Goal: Transaction & Acquisition: Purchase product/service

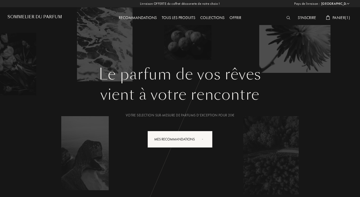
select select "FR"
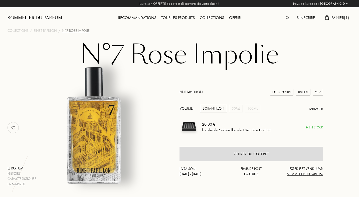
select select "FR"
click at [335, 18] on span "Panier ( 1 )" at bounding box center [340, 17] width 18 height 5
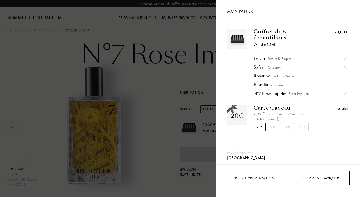
click at [320, 181] on div "Commander – 20,00 €" at bounding box center [321, 178] width 56 height 14
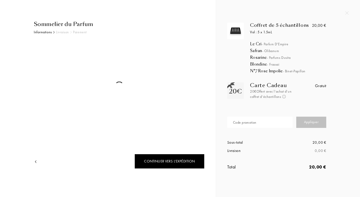
select select "FR"
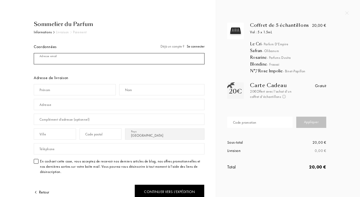
click at [135, 61] on input "mail" at bounding box center [119, 58] width 171 height 11
type input "C"
type input "[EMAIL_ADDRESS][DOMAIN_NAME]"
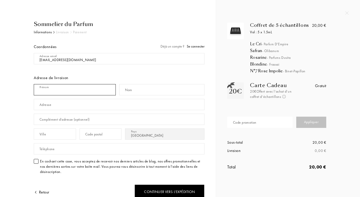
click at [94, 87] on input "text" at bounding box center [75, 89] width 82 height 11
type input "v"
type input "Véronique"
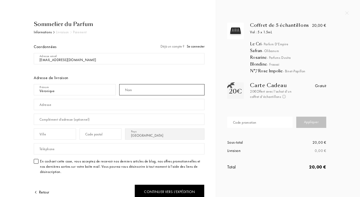
click at [157, 89] on input "text" at bounding box center [162, 89] width 86 height 11
type input "p"
type input "PELLETEUR"
click at [237, 123] on div "Code promotion" at bounding box center [245, 122] width 24 height 5
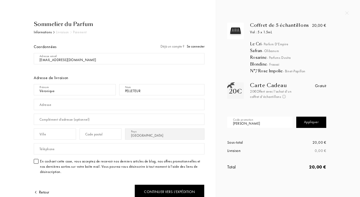
type input "[PERSON_NAME]"
click at [302, 119] on div "Appliquer" at bounding box center [311, 122] width 30 height 11
click at [86, 105] on input "text" at bounding box center [119, 104] width 171 height 11
click at [86, 105] on input "17 avenue du" at bounding box center [119, 104] width 171 height 11
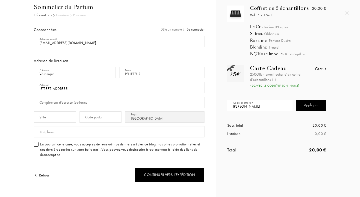
scroll to position [19, 0]
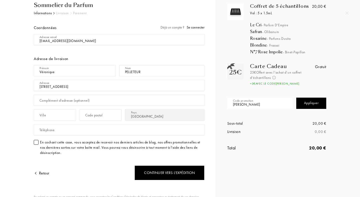
type input "17 avenue du Tourous"
click at [62, 105] on input "text" at bounding box center [119, 100] width 171 height 11
click at [56, 115] on input "text" at bounding box center [55, 114] width 42 height 11
type input "l"
type input "LANDERNEAU"
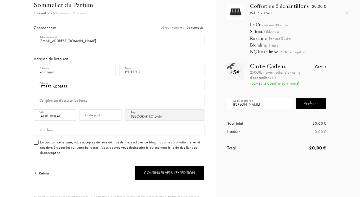
click at [96, 115] on div "Code postal" at bounding box center [94, 115] width 18 height 5
click at [96, 115] on input "2" at bounding box center [101, 114] width 42 height 11
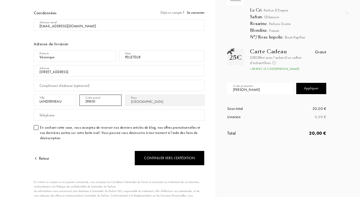
scroll to position [34, 0]
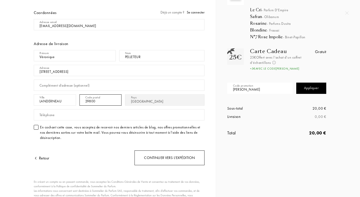
type input "29800"
click at [148, 160] on div "Continuer vers l’expédition" at bounding box center [170, 157] width 70 height 15
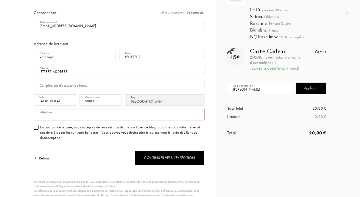
click at [86, 113] on input "text" at bounding box center [119, 114] width 171 height 11
click at [86, 113] on input "21066876" at bounding box center [119, 114] width 171 height 11
click at [54, 117] on input "066876" at bounding box center [119, 114] width 171 height 11
click at [54, 117] on input "06687621" at bounding box center [119, 114] width 171 height 11
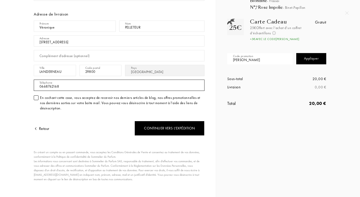
scroll to position [68, 0]
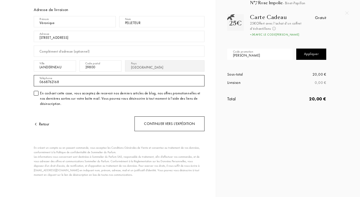
type input "0668762168"
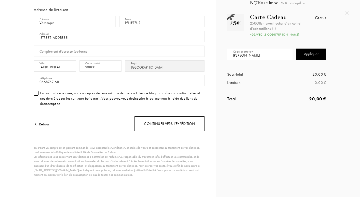
click at [151, 126] on div "Continuer vers l’expédition" at bounding box center [170, 123] width 70 height 15
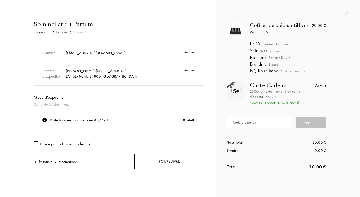
click at [157, 164] on div "Poursuivre" at bounding box center [170, 161] width 70 height 15
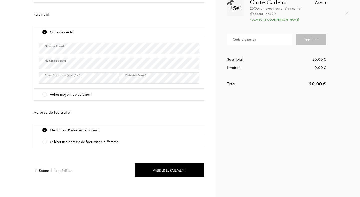
scroll to position [86, 0]
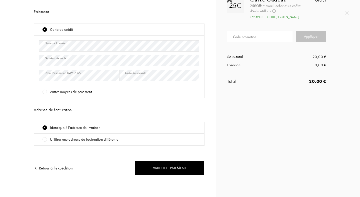
click at [46, 140] on div at bounding box center [45, 139] width 5 height 5
select select "FR"
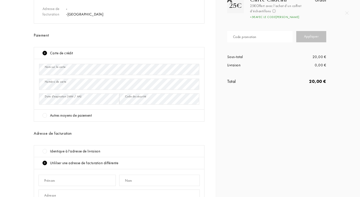
scroll to position [109, 0]
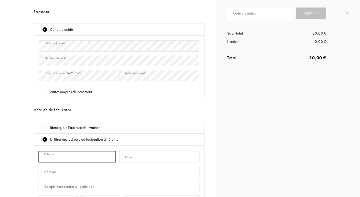
click at [64, 155] on input "text" at bounding box center [77, 156] width 77 height 11
click at [43, 127] on div at bounding box center [45, 127] width 5 height 5
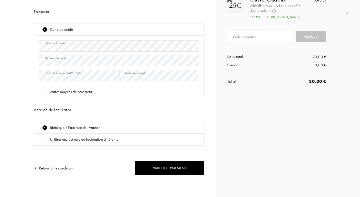
click at [45, 141] on div at bounding box center [45, 139] width 5 height 5
select select "FR"
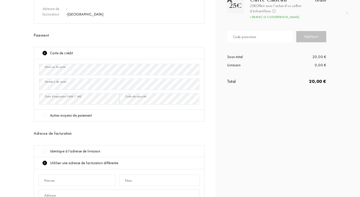
scroll to position [109, 0]
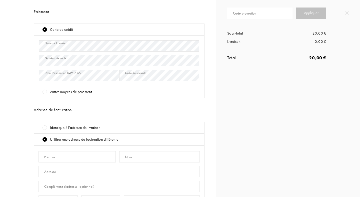
click at [54, 159] on div "Prénom" at bounding box center [49, 156] width 11 height 5
type input "Cécile"
click at [134, 157] on input "text" at bounding box center [159, 156] width 81 height 11
type input "p"
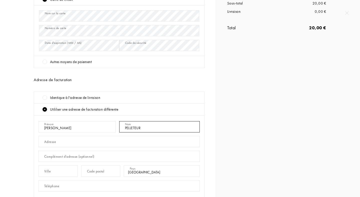
scroll to position [148, 0]
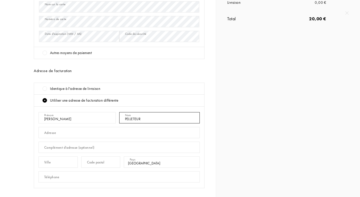
type input "PELLETEUR"
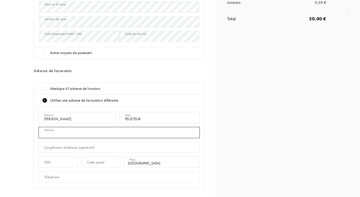
click at [102, 131] on input "text" at bounding box center [119, 132] width 161 height 11
click at [102, 131] on input "a14 avenue R" at bounding box center [119, 132] width 161 height 11
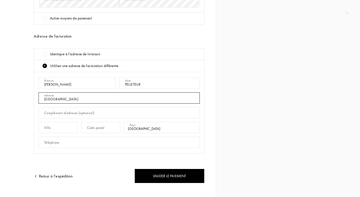
scroll to position [191, 0]
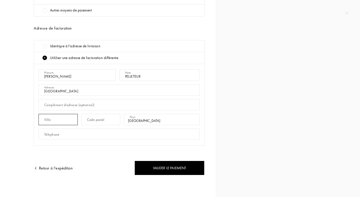
click at [77, 122] on input "text" at bounding box center [58, 119] width 39 height 11
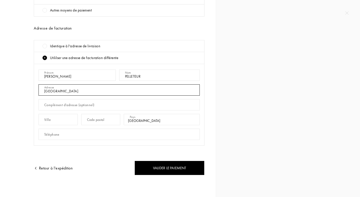
drag, startPoint x: 43, startPoint y: 92, endPoint x: 88, endPoint y: 92, distance: 45.3
click at [88, 92] on input "achel14 avenue R" at bounding box center [119, 89] width 161 height 11
type input "&"
click at [88, 92] on input "14 avenue Ra" at bounding box center [119, 89] width 161 height 11
type input "14 avenue Rachel"
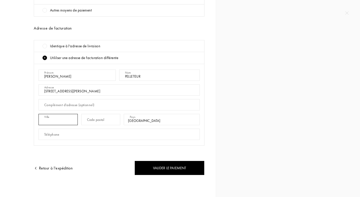
click at [66, 118] on input "text" at bounding box center [58, 119] width 39 height 11
click at [66, 118] on input "pa``" at bounding box center [58, 119] width 39 height 11
click at [66, 118] on input "Ppa``" at bounding box center [58, 119] width 39 height 11
drag, startPoint x: 52, startPoint y: 120, endPoint x: 47, endPoint y: 122, distance: 5.9
click at [47, 122] on input "Ppa``" at bounding box center [58, 119] width 39 height 11
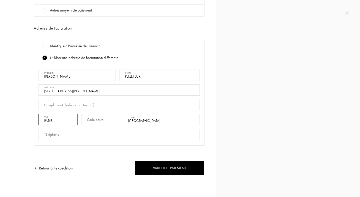
type input "PARIS`"
click at [118, 120] on input "text" at bounding box center [100, 119] width 39 height 11
type input "75018"
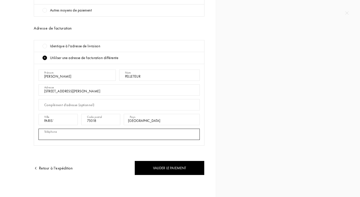
click at [127, 134] on input "text" at bounding box center [119, 134] width 161 height 11
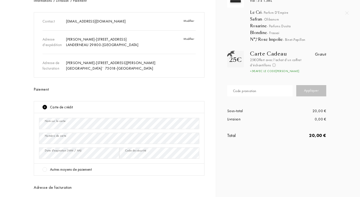
scroll to position [31, 0]
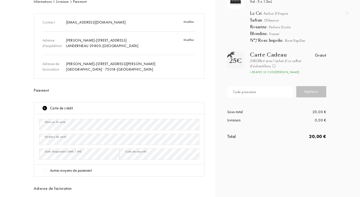
type input "0668762168"
click at [188, 38] on div "Modifier" at bounding box center [188, 43] width 24 height 17
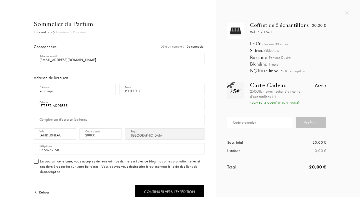
select select "FR"
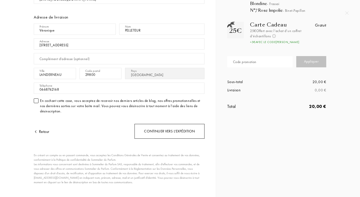
scroll to position [68, 0]
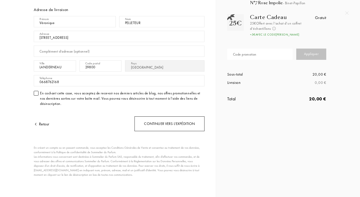
click at [169, 120] on div "Continuer vers l’expédition" at bounding box center [170, 123] width 70 height 15
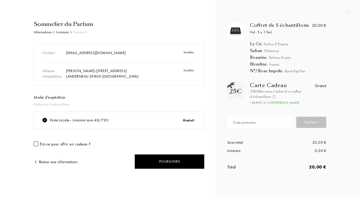
click at [37, 144] on div at bounding box center [36, 143] width 5 height 5
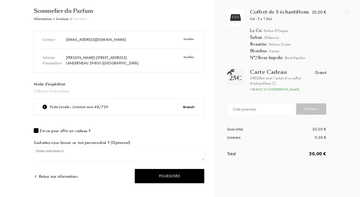
scroll to position [22, 0]
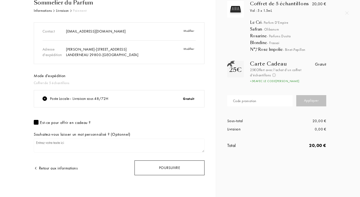
click at [181, 164] on div "Poursuivre" at bounding box center [170, 167] width 70 height 15
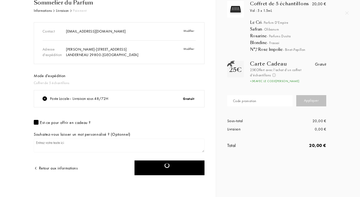
click at [54, 170] on div "Retour aux informations" at bounding box center [56, 168] width 44 height 6
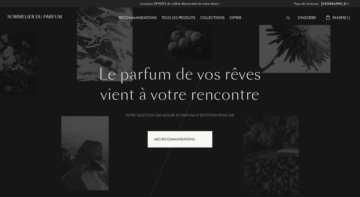
select select "FR"
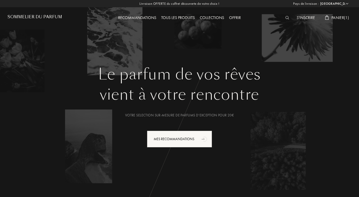
click at [339, 18] on span "Panier ( 1 )" at bounding box center [340, 17] width 18 height 5
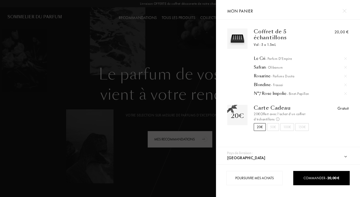
click at [346, 12] on img at bounding box center [345, 11] width 4 height 4
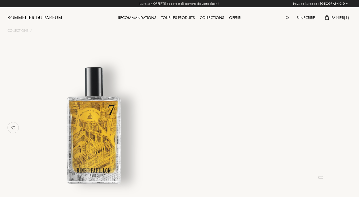
select select "FR"
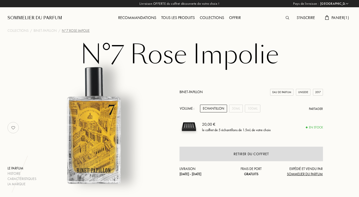
click at [333, 15] on span "Panier ( 1 )" at bounding box center [340, 17] width 18 height 5
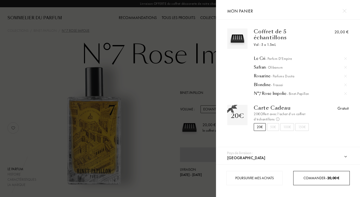
click at [315, 178] on span "Commander – 20,00 €" at bounding box center [322, 178] width 36 height 5
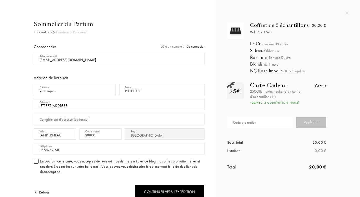
select select "FR"
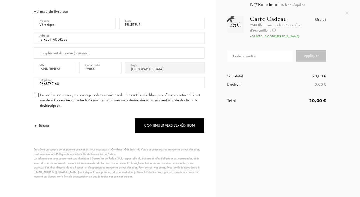
scroll to position [68, 0]
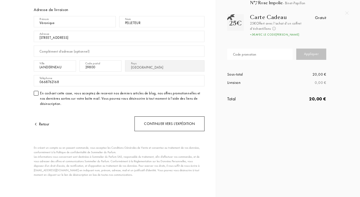
click at [154, 125] on div "Continuer vers l’expédition" at bounding box center [170, 123] width 70 height 15
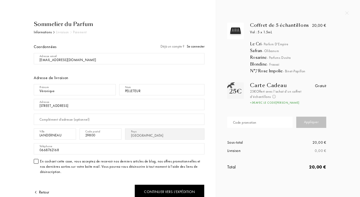
select select "FR"
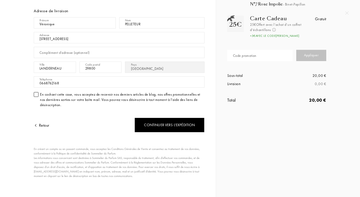
scroll to position [68, 0]
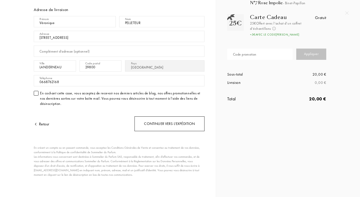
click at [155, 121] on div "Continuer vers l’expédition" at bounding box center [170, 123] width 70 height 15
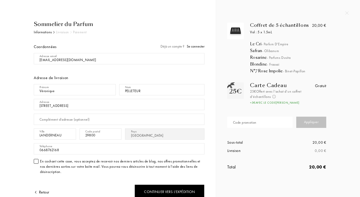
select select "FR"
click at [262, 123] on input "text" at bounding box center [259, 122] width 65 height 11
click at [277, 115] on div "Code promotion" at bounding box center [261, 122] width 69 height 15
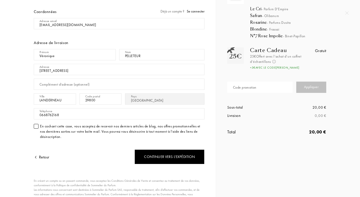
scroll to position [68, 0]
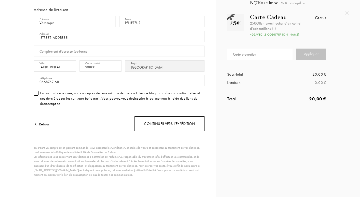
click at [164, 124] on div "Continuer vers l’expédition" at bounding box center [170, 123] width 70 height 15
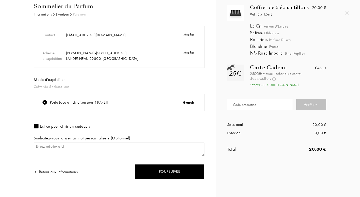
scroll to position [22, 0]
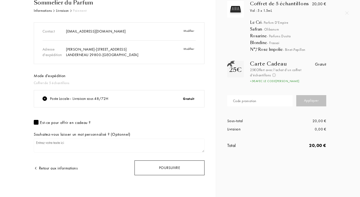
click at [164, 170] on div "Poursuivre" at bounding box center [170, 167] width 70 height 15
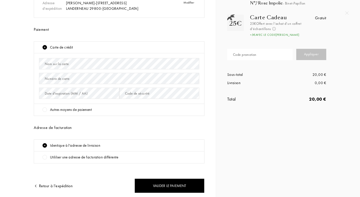
scroll to position [86, 0]
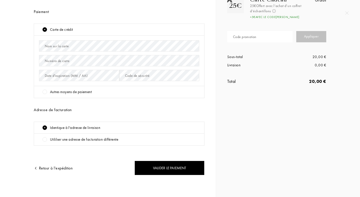
click at [43, 138] on div at bounding box center [45, 139] width 5 height 5
select select "FR"
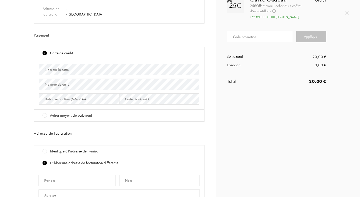
scroll to position [109, 0]
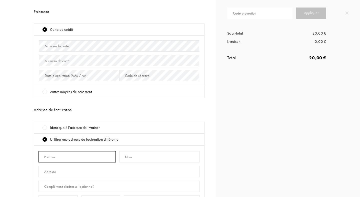
click at [56, 154] on input "text" at bounding box center [77, 156] width 77 height 11
type input "[PERSON_NAME]"
click at [130, 161] on input "text" at bounding box center [159, 156] width 81 height 11
type input "p"
type input "PELLETEUR"
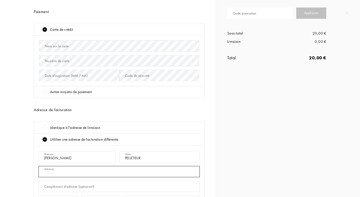
click at [99, 176] on input "text" at bounding box center [119, 171] width 161 height 11
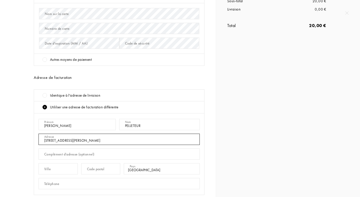
scroll to position [168, 0]
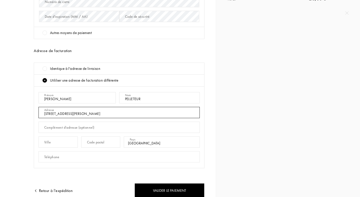
type input "14 avenue Rachel"
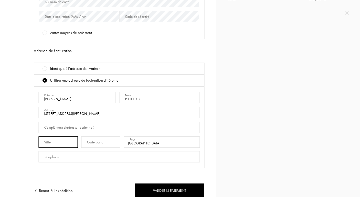
click at [63, 145] on input "text" at bounding box center [58, 141] width 39 height 11
type input "75018"
drag, startPoint x: 43, startPoint y: 142, endPoint x: 59, endPoint y: 142, distance: 15.5
click at [59, 142] on input "75018" at bounding box center [58, 141] width 39 height 11
click at [97, 142] on div "Code postal" at bounding box center [96, 142] width 18 height 5
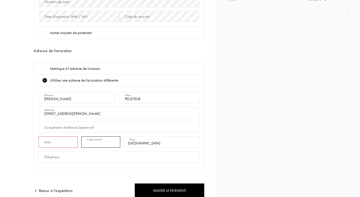
paste input "75018"
type input "75018"
click at [65, 139] on input "text" at bounding box center [58, 141] width 39 height 11
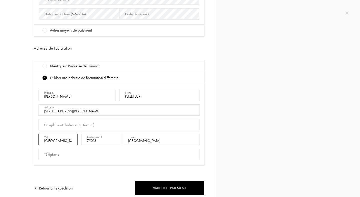
scroll to position [173, 0]
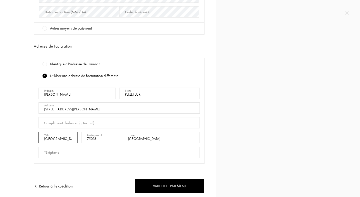
type input "PARIS"
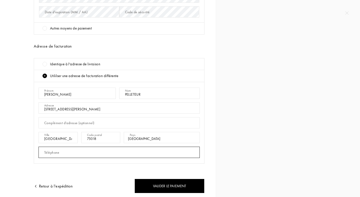
click at [79, 155] on input "text" at bounding box center [119, 152] width 161 height 11
type input "à"
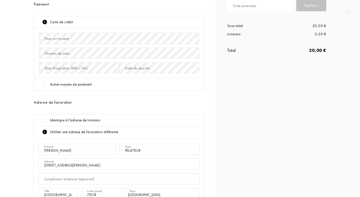
scroll to position [114, 0]
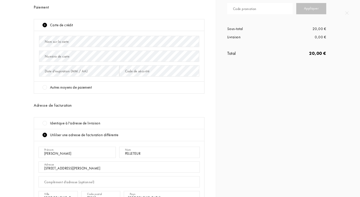
type input "0668762168"
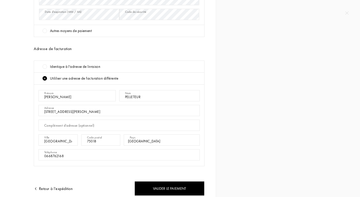
scroll to position [191, 0]
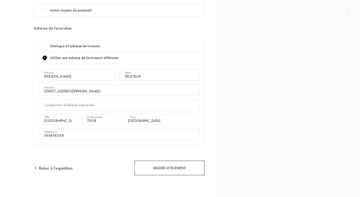
click at [169, 166] on div "Valider le paiement" at bounding box center [170, 168] width 70 height 15
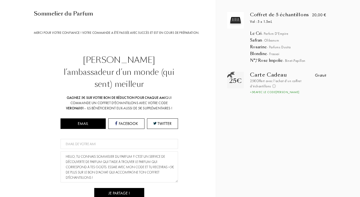
scroll to position [0, 0]
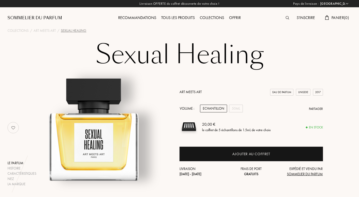
select select "FR"
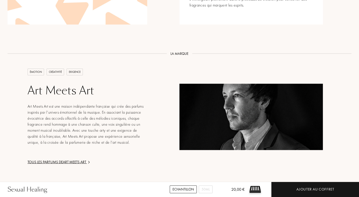
scroll to position [647, 0]
